Goal: Task Accomplishment & Management: Manage account settings

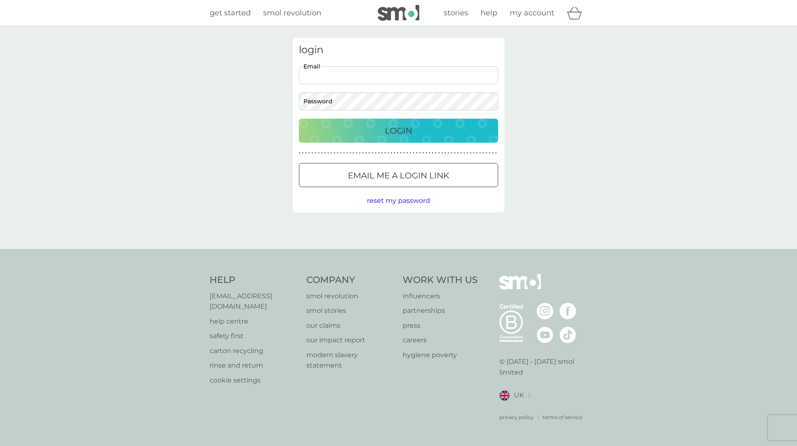
click at [342, 73] on input "Email" at bounding box center [398, 75] width 199 height 18
click at [0, 446] on com-1password-button at bounding box center [0, 446] width 0 height 0
type input "lynn.public@wilton.org.uk"
click at [373, 136] on div "Login" at bounding box center [398, 130] width 183 height 13
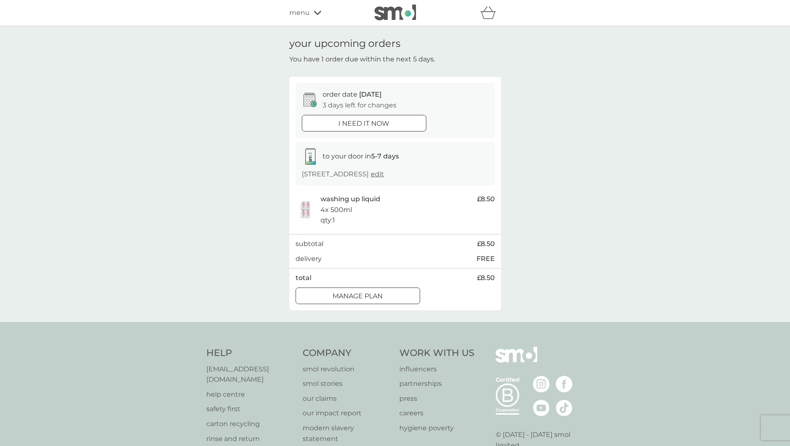
click at [297, 10] on span "menu" at bounding box center [299, 12] width 20 height 11
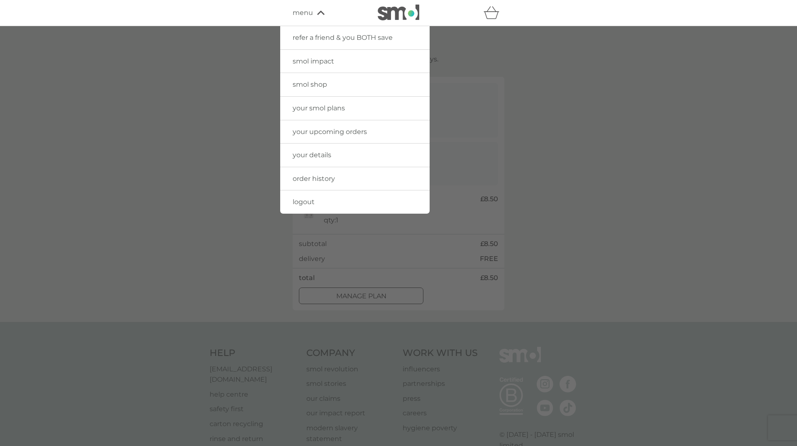
click at [332, 108] on span "your smol plans" at bounding box center [319, 108] width 52 height 8
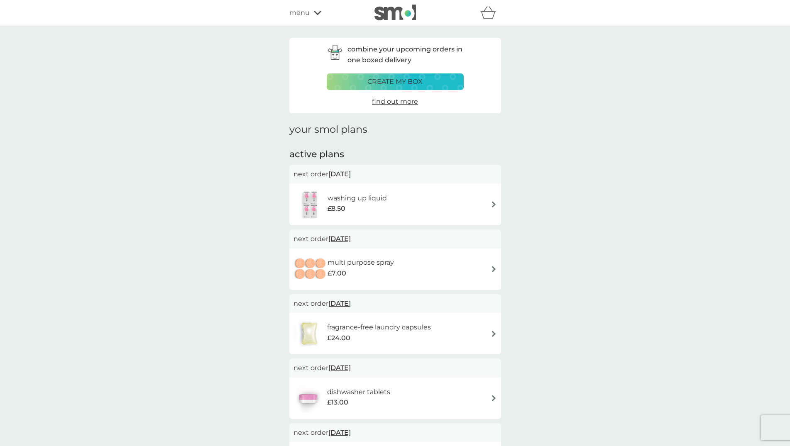
click at [350, 172] on span "[DATE]" at bounding box center [339, 174] width 22 height 16
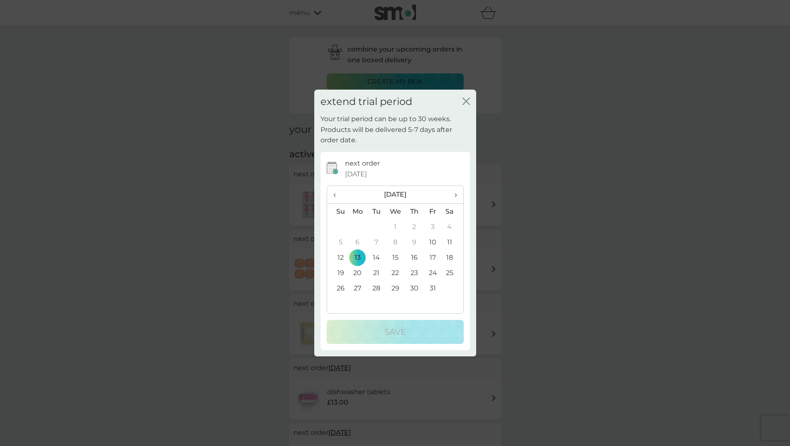
click at [454, 196] on span "›" at bounding box center [452, 194] width 8 height 17
click at [358, 257] on td "10" at bounding box center [357, 257] width 19 height 15
click at [376, 257] on td "11" at bounding box center [376, 257] width 19 height 15
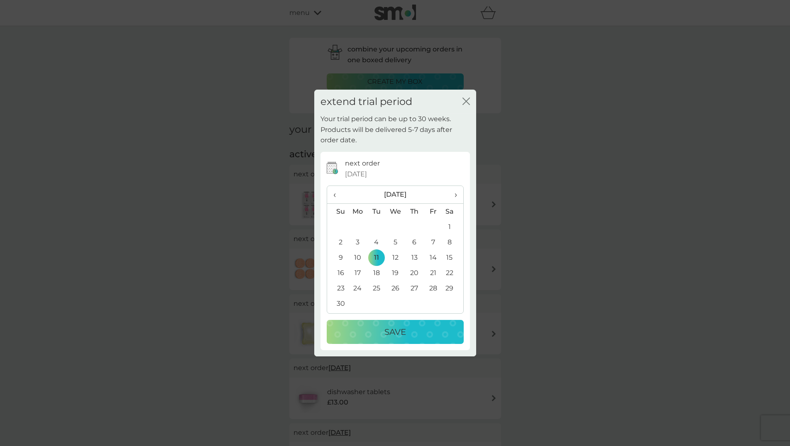
click at [385, 331] on p "Save" at bounding box center [395, 331] width 22 height 13
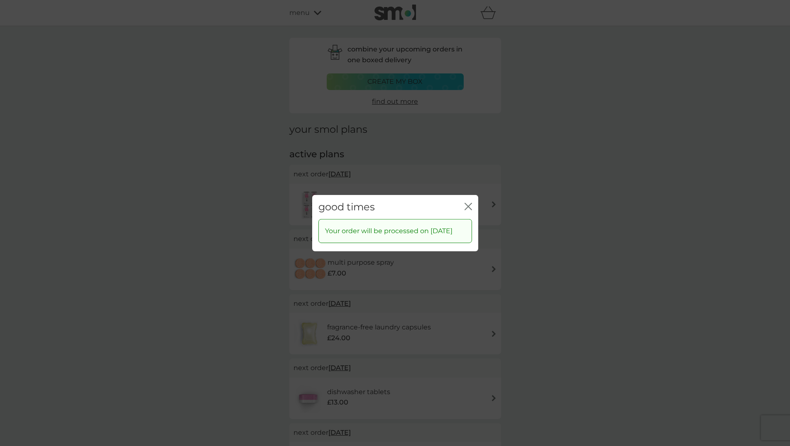
click at [467, 203] on icon "close" at bounding box center [467, 206] width 7 height 7
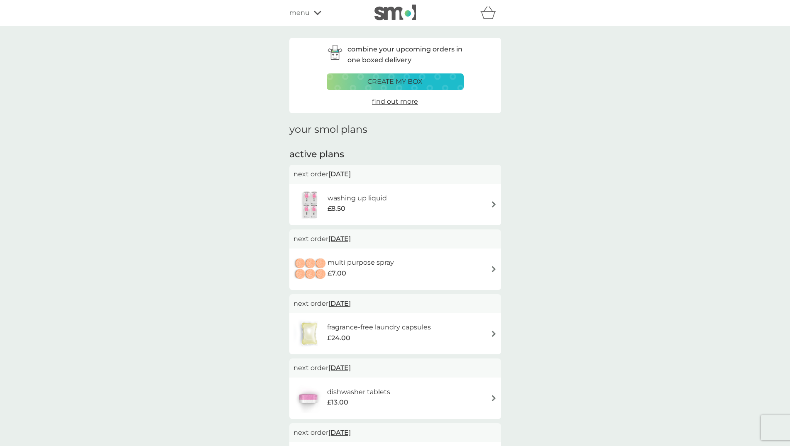
click at [351, 303] on span "[DATE]" at bounding box center [339, 304] width 22 height 16
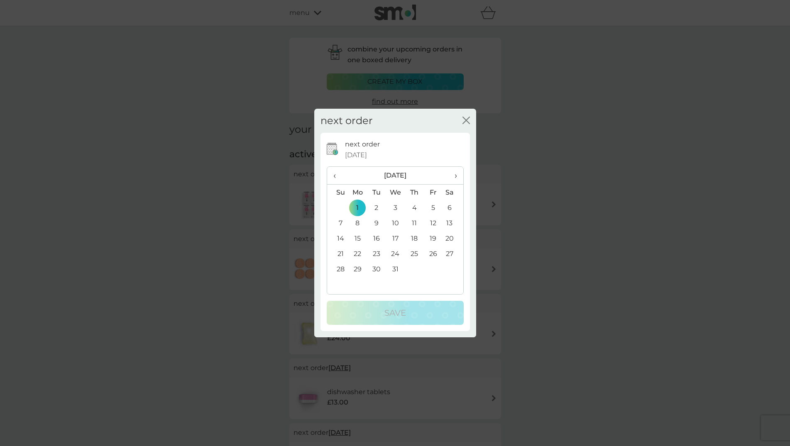
click at [335, 175] on span "‹" at bounding box center [337, 175] width 9 height 17
click at [378, 235] on td "11" at bounding box center [376, 238] width 19 height 15
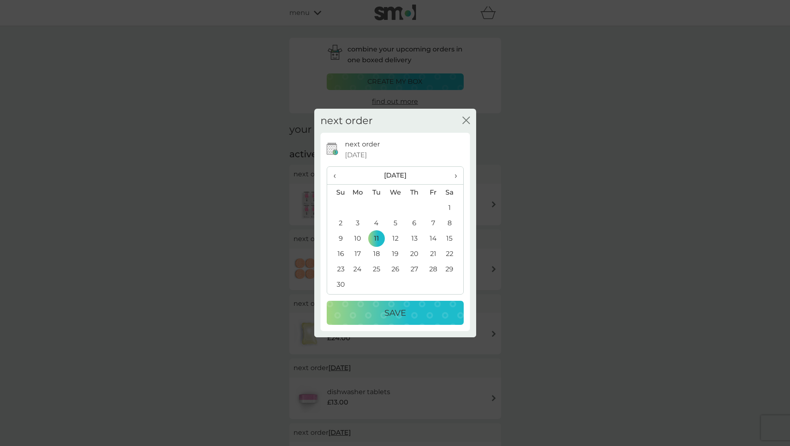
click at [397, 313] on p "Save" at bounding box center [395, 312] width 22 height 13
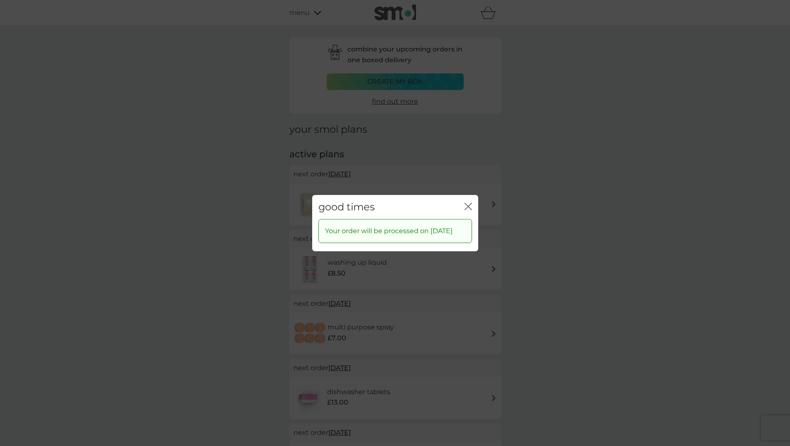
click at [469, 203] on icon "close" at bounding box center [467, 206] width 7 height 7
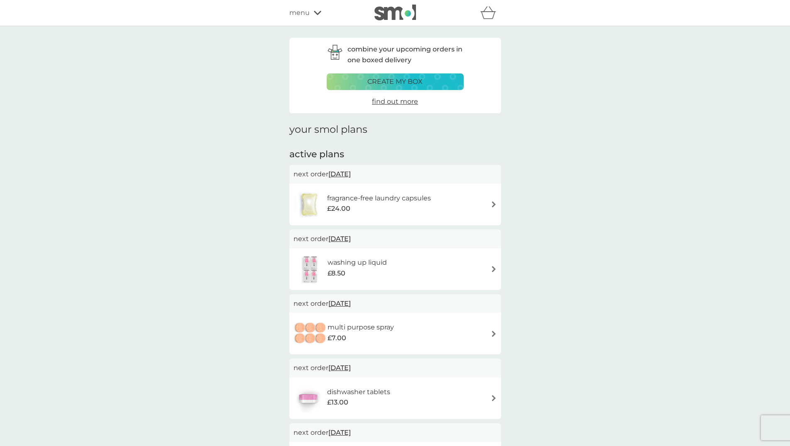
click at [346, 368] on span "[DATE]" at bounding box center [339, 368] width 22 height 16
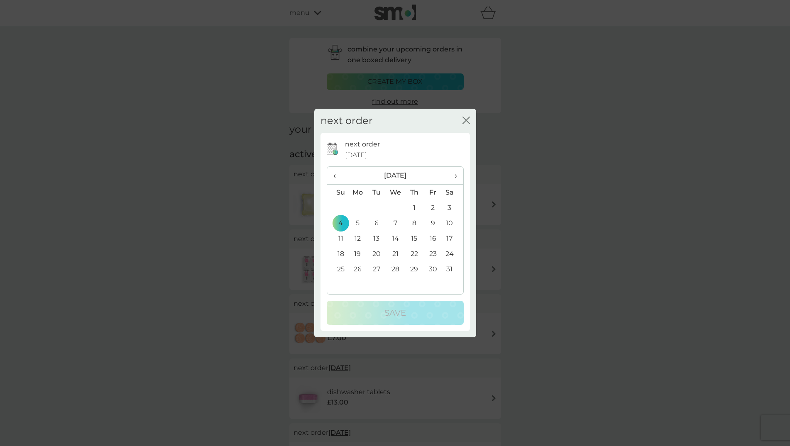
click at [332, 174] on th "‹" at bounding box center [337, 176] width 21 height 18
click at [376, 236] on td "11" at bounding box center [376, 238] width 19 height 15
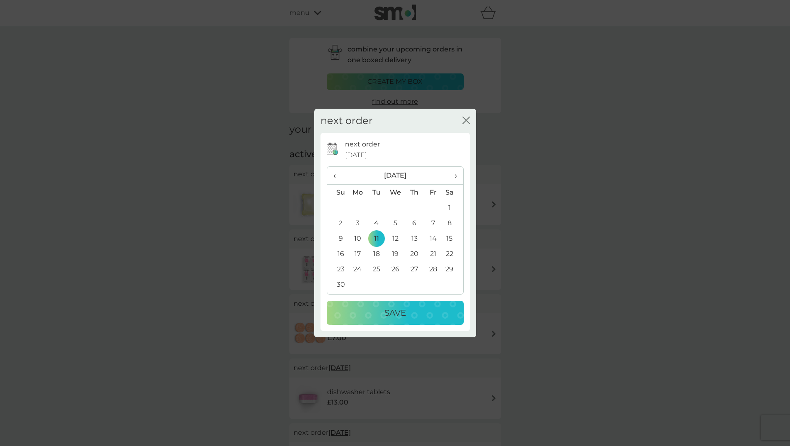
click at [399, 319] on p "Save" at bounding box center [395, 312] width 22 height 13
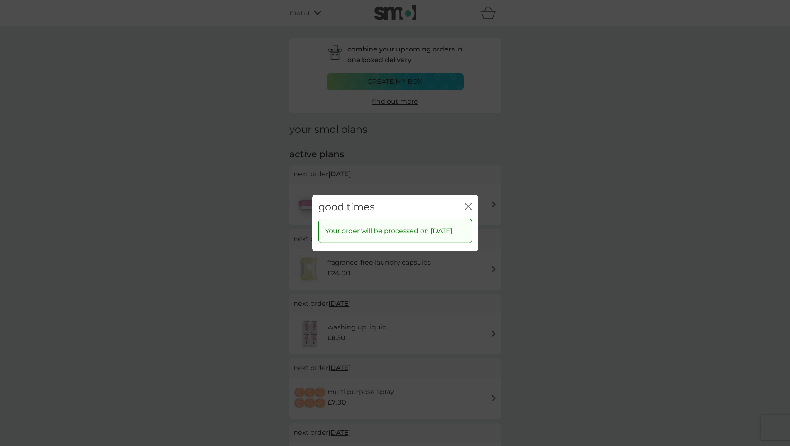
click at [469, 203] on icon "close" at bounding box center [467, 206] width 7 height 7
